Goal: Find specific page/section: Find specific page/section

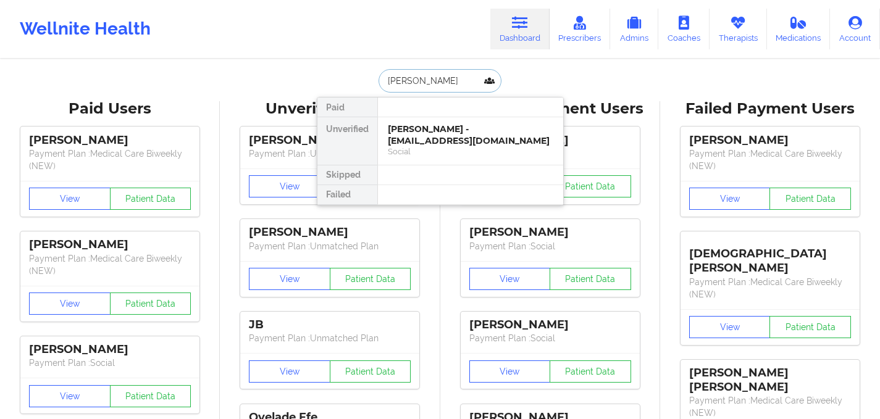
drag, startPoint x: 459, startPoint y: 83, endPoint x: 282, endPoint y: 59, distance: 178.8
type input "[PERSON_NAME]"
click at [434, 131] on div "[PERSON_NAME] - [EMAIL_ADDRESS][DOMAIN_NAME]" at bounding box center [470, 134] width 165 height 23
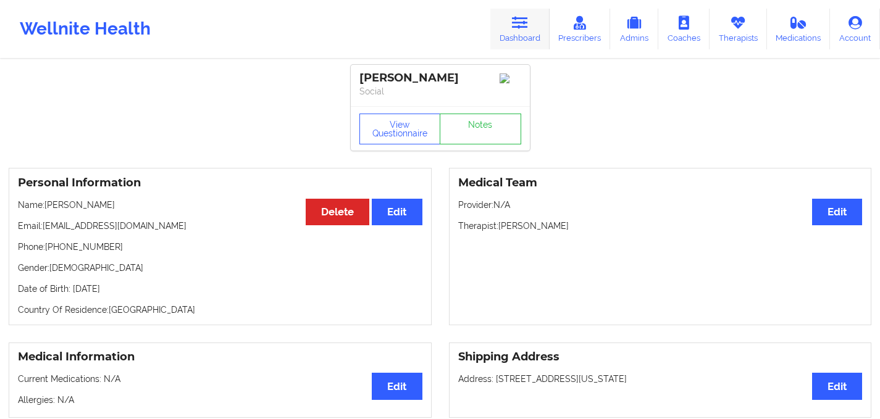
click at [510, 32] on link "Dashboard" at bounding box center [519, 29] width 59 height 41
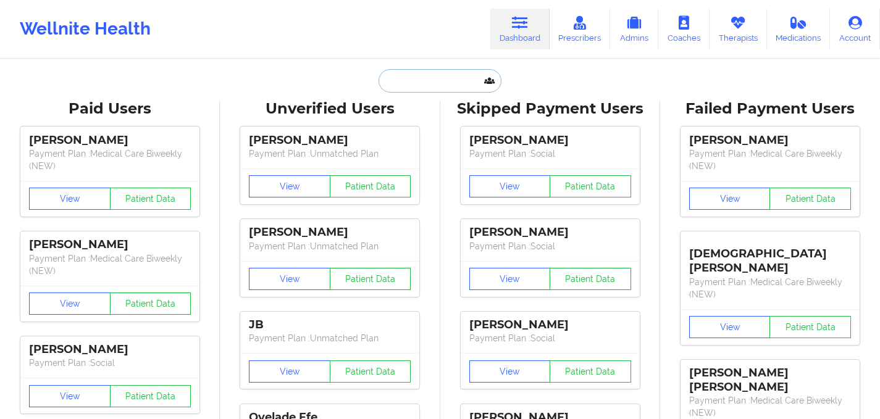
click at [396, 84] on input "text" at bounding box center [439, 80] width 122 height 23
paste input "[PERSON_NAME]"
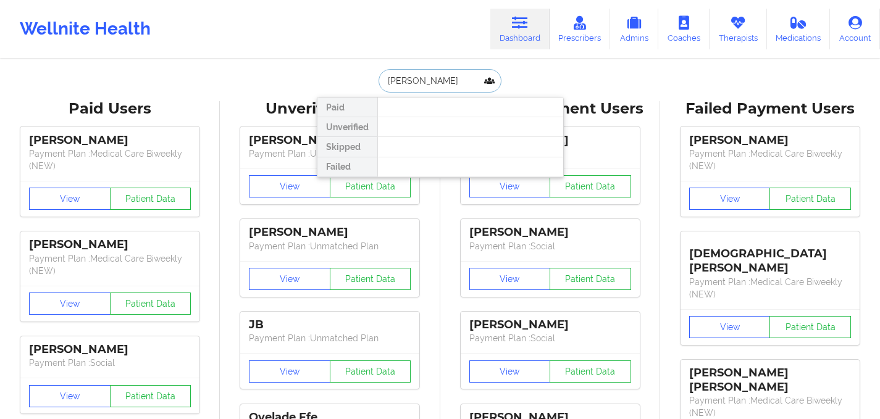
click at [422, 86] on input "[PERSON_NAME]" at bounding box center [439, 80] width 122 height 23
click at [423, 85] on input "[PERSON_NAME]" at bounding box center [439, 80] width 122 height 23
type input "[PERSON_NAME]"
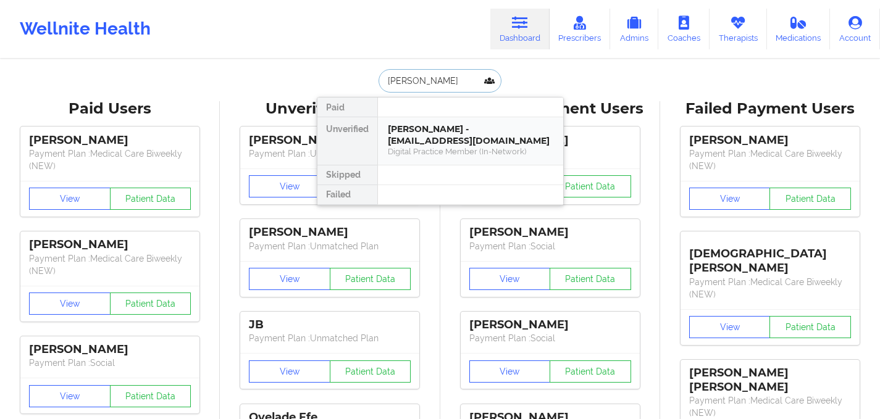
click at [458, 134] on div "[PERSON_NAME] - [EMAIL_ADDRESS][DOMAIN_NAME]" at bounding box center [470, 134] width 165 height 23
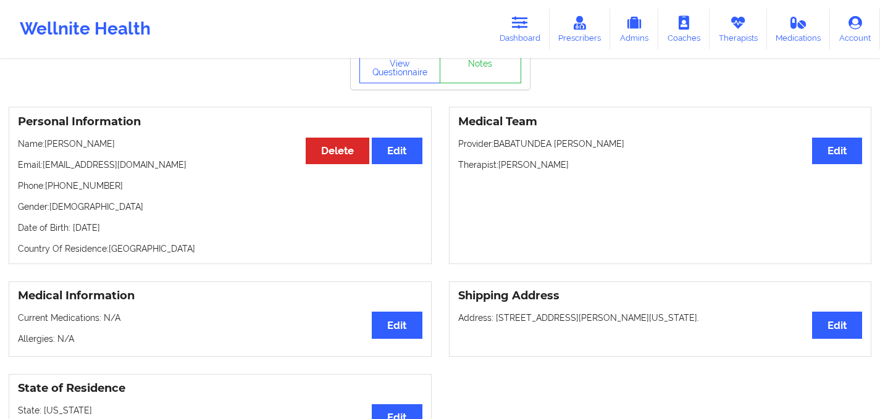
scroll to position [80, 0]
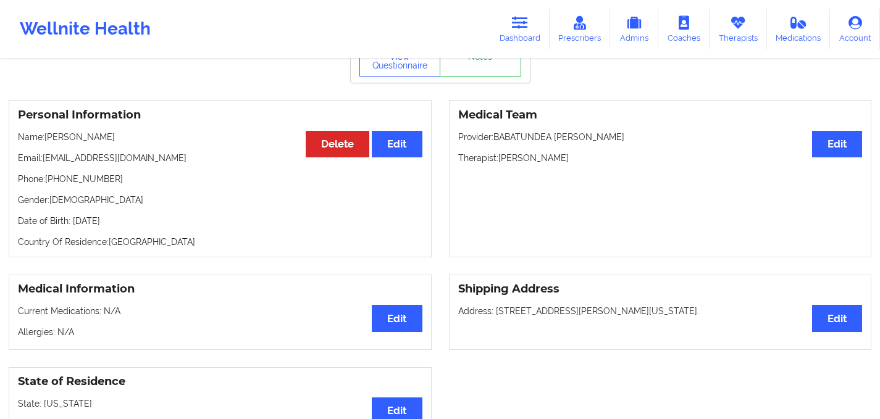
drag, startPoint x: 495, startPoint y: 310, endPoint x: 772, endPoint y: 323, distance: 277.4
click at [772, 323] on div "Shipping Address Edit Address: [STREET_ADDRESS][PERSON_NAME][US_STATE]." at bounding box center [660, 312] width 423 height 75
copy p "[STREET_ADDRESS][PERSON_NAME][US_STATE]."
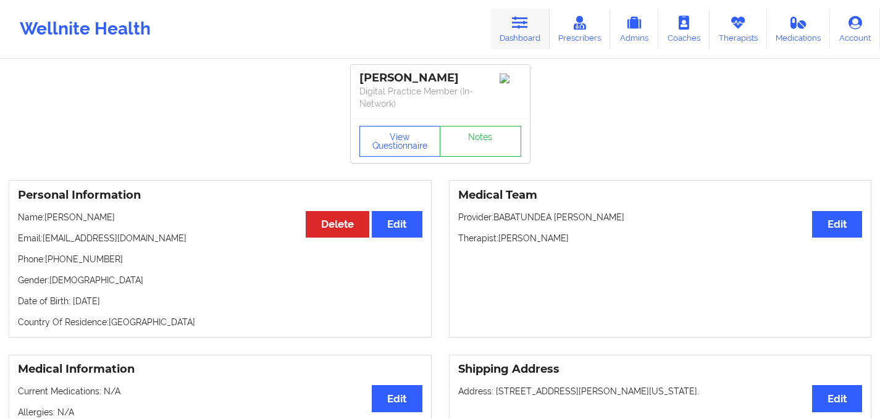
click at [525, 11] on link "Dashboard" at bounding box center [519, 29] width 59 height 41
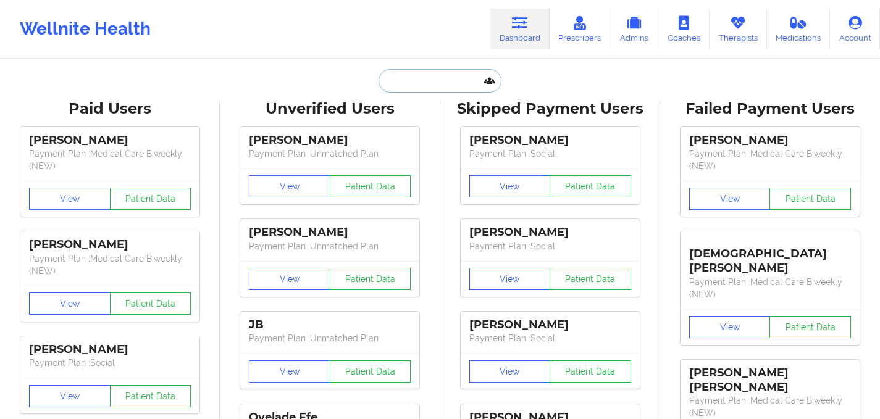
click at [407, 78] on input "text" at bounding box center [439, 80] width 122 height 23
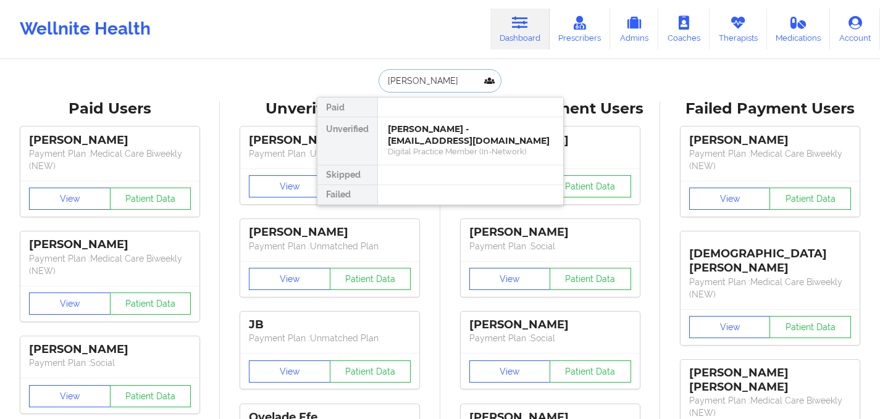
type input "[PERSON_NAME]"
click at [428, 142] on div "[PERSON_NAME] - [PERSON_NAME][EMAIL_ADDRESS][DOMAIN_NAME]" at bounding box center [470, 134] width 165 height 23
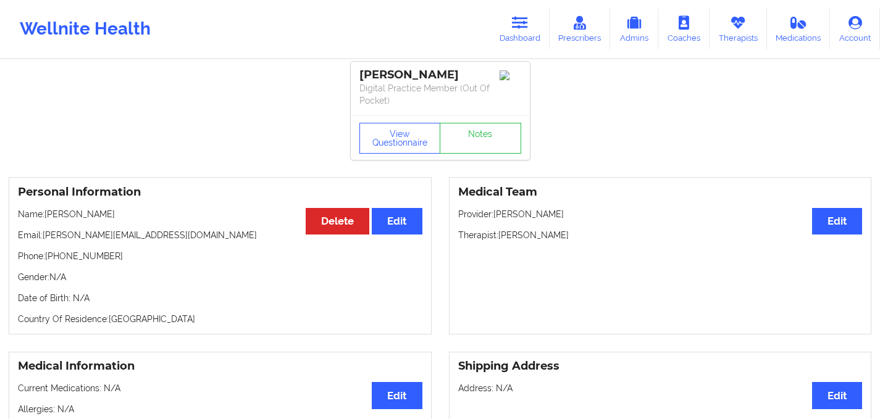
scroll to position [2, 0]
